Goal: Transaction & Acquisition: Purchase product/service

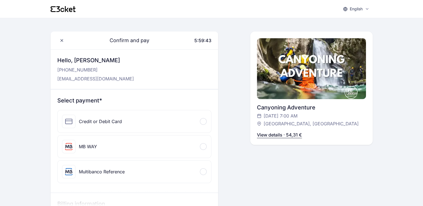
click at [189, 122] on div "Credit or Debit Card" at bounding box center [135, 121] width 154 height 22
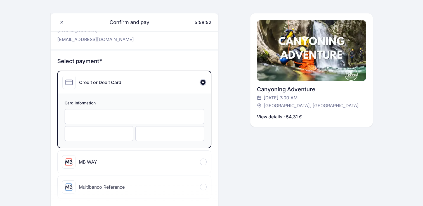
scroll to position [40, 0]
click at [124, 136] on div at bounding box center [99, 133] width 69 height 15
click at [154, 128] on div at bounding box center [169, 133] width 69 height 15
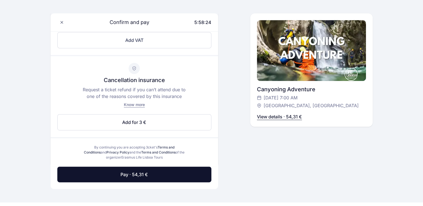
scroll to position [286, 0]
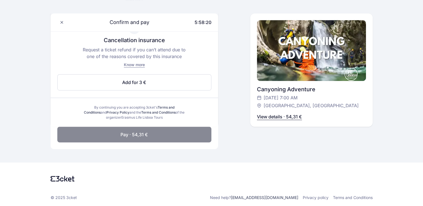
click at [149, 135] on button "Pay · 54,31 €" at bounding box center [134, 135] width 154 height 16
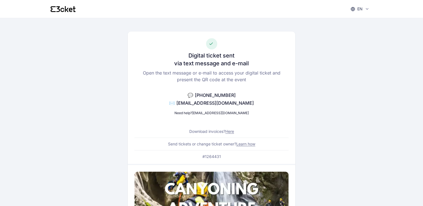
click at [229, 133] on link "Here" at bounding box center [229, 131] width 9 height 5
